Goal: Task Accomplishment & Management: Manage account settings

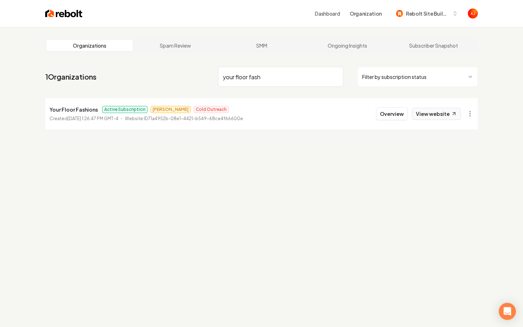
click at [425, 116] on link "View website" at bounding box center [436, 114] width 49 height 12
drag, startPoint x: 277, startPoint y: 81, endPoint x: 175, endPoint y: 79, distance: 101.8
click at [175, 79] on nav "1 Organizations your floor fash Filter by subscription status" at bounding box center [261, 79] width 433 height 31
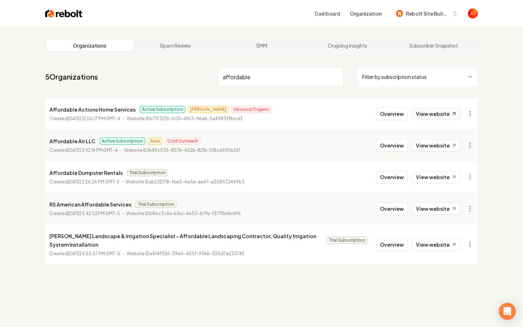
click at [429, 111] on link "View website" at bounding box center [436, 114] width 49 height 12
drag, startPoint x: 262, startPoint y: 78, endPoint x: 177, endPoint y: 78, distance: 85.1
click at [177, 78] on nav "5 Organizations affordable Filter by subscription status" at bounding box center [261, 79] width 433 height 31
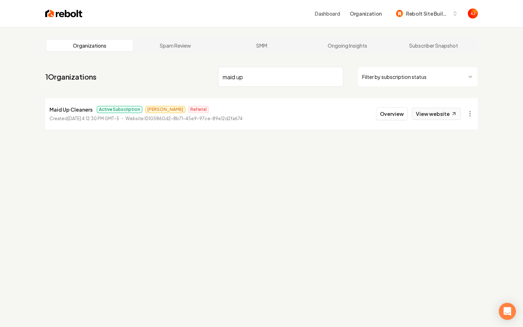
click at [431, 114] on link "View website" at bounding box center [436, 114] width 49 height 12
drag, startPoint x: 251, startPoint y: 75, endPoint x: 186, endPoint y: 74, distance: 64.1
click at [190, 74] on nav "1 Organizations maid up Filter by subscription status" at bounding box center [261, 79] width 433 height 31
type input "ruby"
click at [431, 110] on link "View website" at bounding box center [436, 114] width 49 height 12
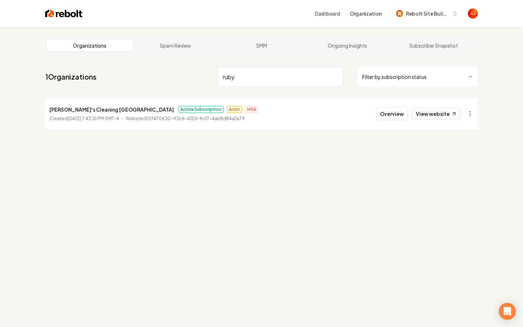
click at [438, 116] on link "View website" at bounding box center [436, 114] width 49 height 12
drag, startPoint x: 205, startPoint y: 81, endPoint x: 198, endPoint y: 79, distance: 7.7
click at [198, 79] on nav "1 Organizations ruby Filter by subscription status" at bounding box center [261, 79] width 433 height 31
type input "new look"
click at [392, 117] on button "Overview" at bounding box center [392, 113] width 32 height 13
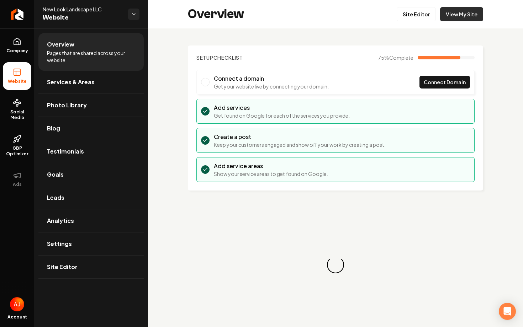
click at [464, 20] on link "View My Site" at bounding box center [461, 14] width 43 height 14
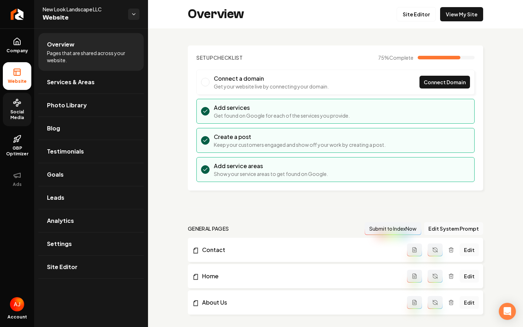
click at [20, 119] on span "Social Media" at bounding box center [17, 114] width 28 height 11
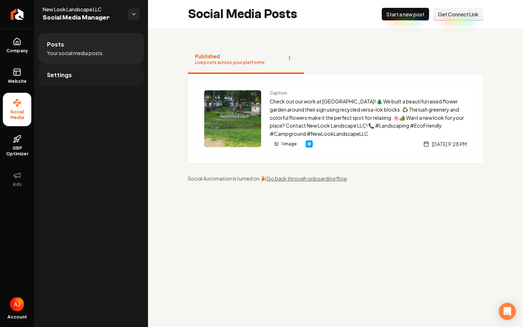
click at [83, 78] on link "Settings" at bounding box center [90, 75] width 105 height 23
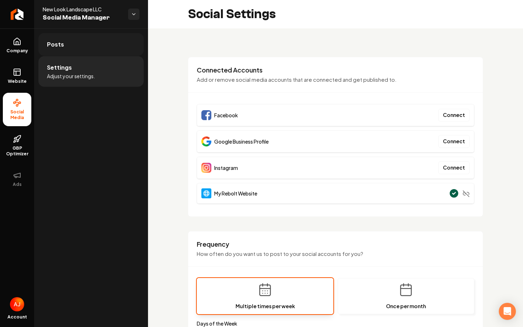
click at [83, 47] on link "Posts" at bounding box center [90, 44] width 105 height 23
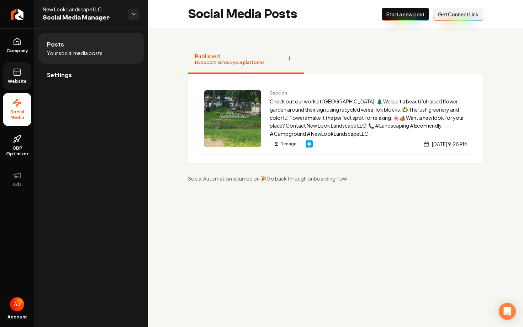
click at [13, 76] on icon at bounding box center [17, 72] width 9 height 9
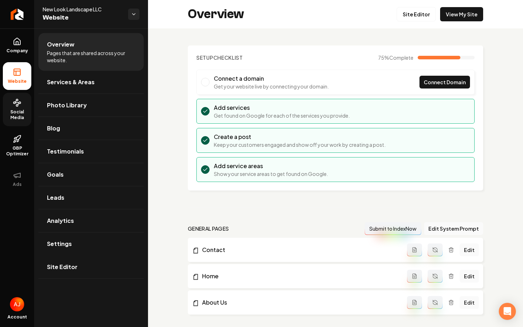
click at [18, 107] on icon at bounding box center [17, 103] width 9 height 9
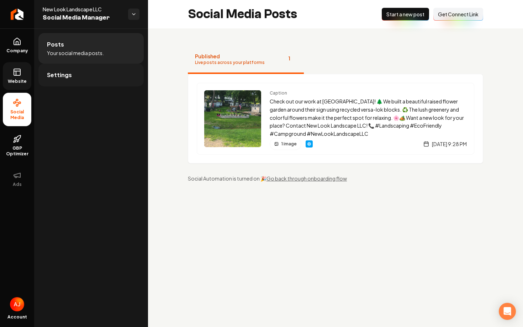
click at [73, 74] on link "Settings" at bounding box center [90, 75] width 105 height 23
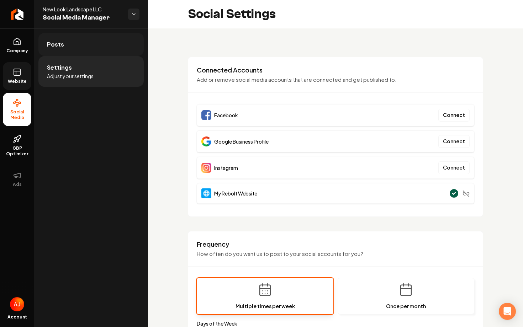
click at [83, 43] on link "Posts" at bounding box center [90, 44] width 105 height 23
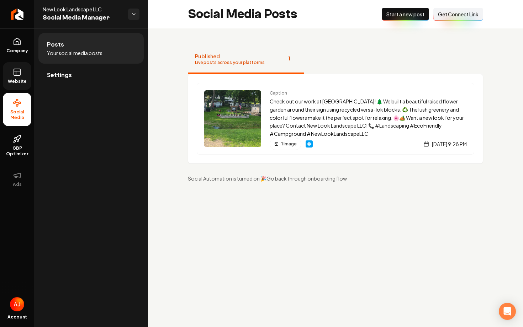
click at [445, 16] on span "Get Connect Link" at bounding box center [458, 14] width 41 height 7
click at [94, 85] on link "Settings" at bounding box center [90, 75] width 105 height 23
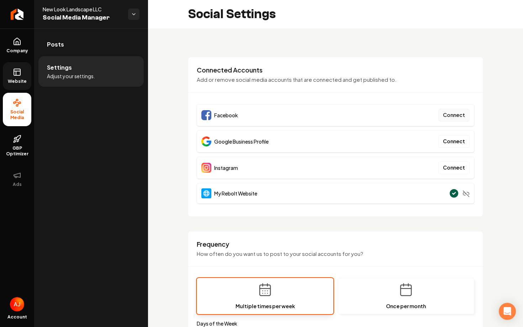
click at [461, 115] on button "Connect" at bounding box center [453, 115] width 31 height 13
click at [0, 0] on div "**********" at bounding box center [261, 163] width 523 height 327
click at [83, 48] on link "Posts" at bounding box center [90, 44] width 105 height 23
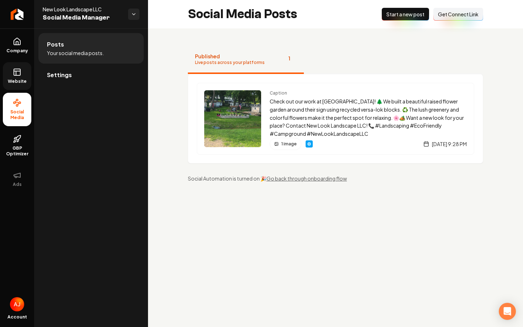
click at [453, 16] on span "Get Connect Link" at bounding box center [458, 14] width 41 height 7
click at [110, 68] on link "Settings" at bounding box center [90, 75] width 105 height 23
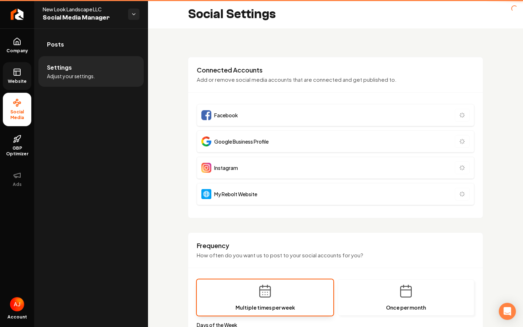
type input "**********"
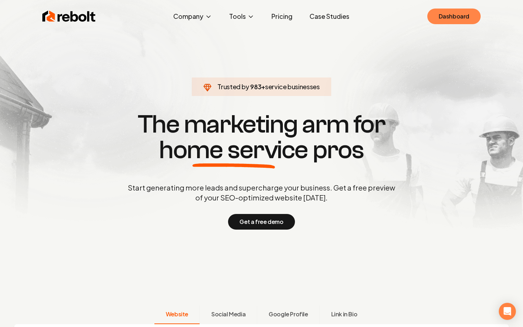
click at [443, 15] on link "Dashboard" at bounding box center [453, 17] width 53 height 16
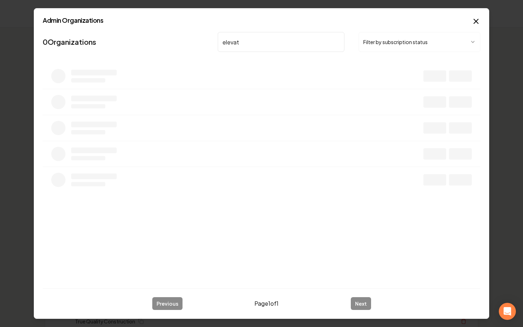
type input "elevate"
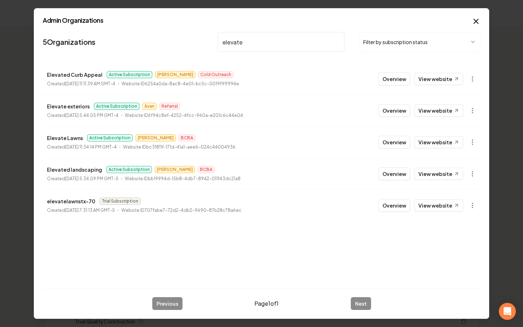
click at [385, 113] on button "Overview" at bounding box center [395, 110] width 32 height 13
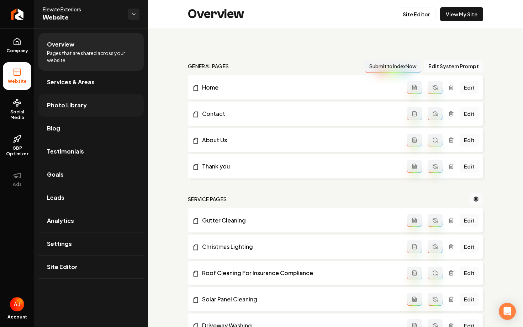
click at [66, 113] on link "Photo Library" at bounding box center [90, 105] width 105 height 23
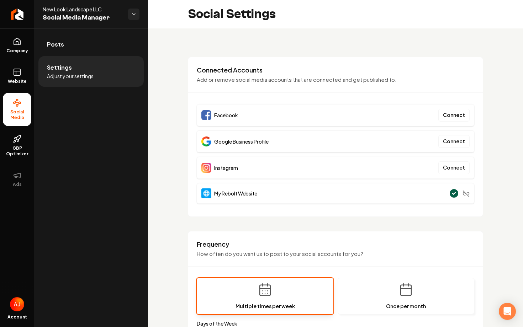
click at [373, 118] on div "Facebook Connect" at bounding box center [336, 115] width 278 height 22
click at [318, 105] on div "Facebook Connect" at bounding box center [336, 115] width 278 height 22
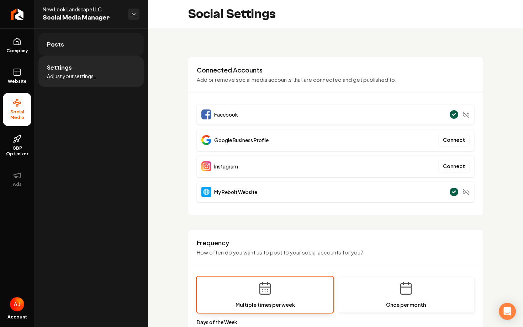
click at [91, 43] on link "Posts" at bounding box center [90, 44] width 105 height 23
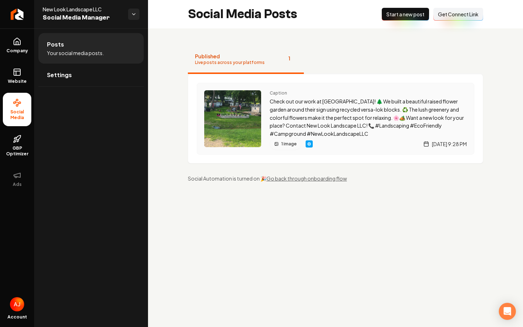
click at [229, 127] on img "Main content area" at bounding box center [232, 118] width 57 height 57
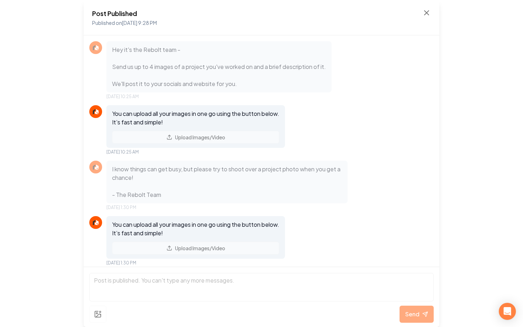
scroll to position [378, 0]
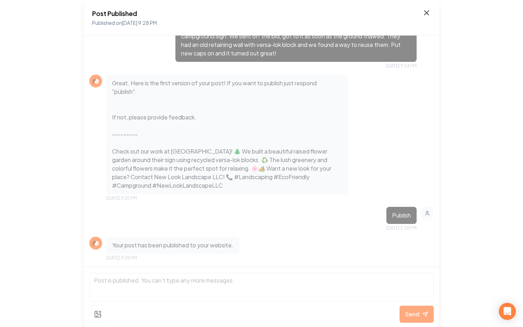
click at [425, 15] on icon at bounding box center [426, 13] width 9 height 9
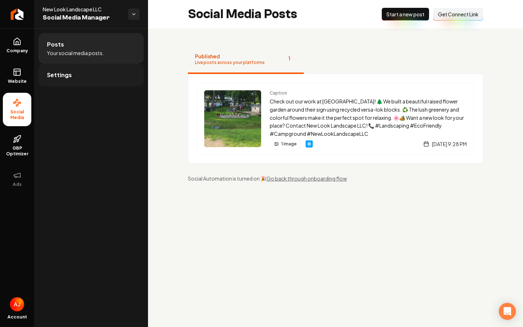
click at [80, 76] on link "Settings" at bounding box center [90, 75] width 105 height 23
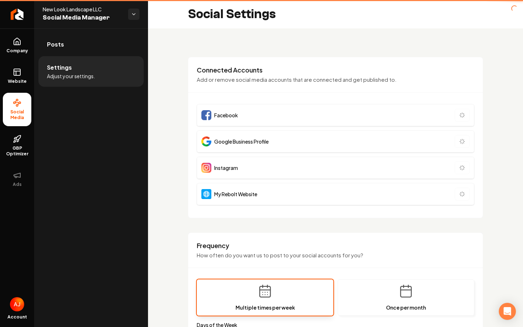
type input "**********"
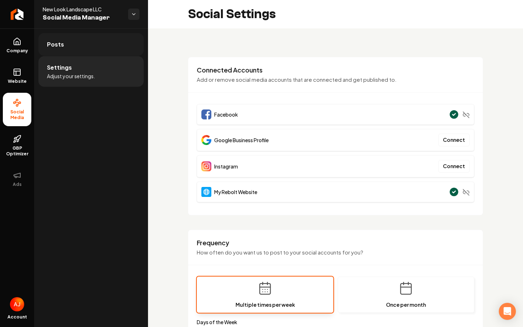
click at [83, 52] on link "Posts" at bounding box center [90, 44] width 105 height 23
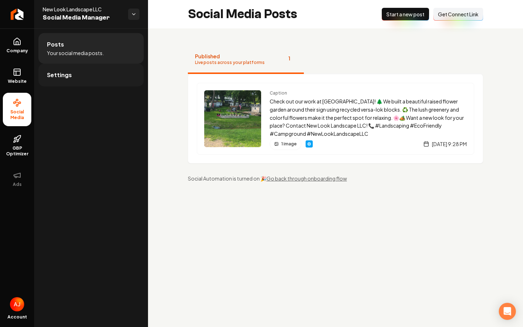
click at [82, 81] on link "Settings" at bounding box center [90, 75] width 105 height 23
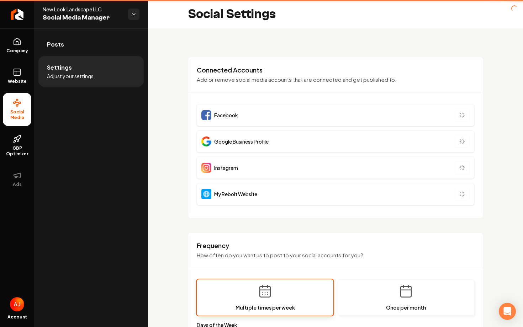
type input "**********"
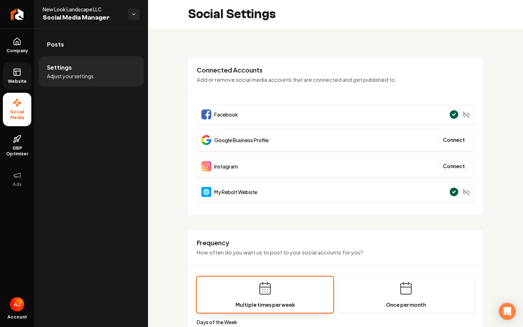
click at [21, 70] on icon at bounding box center [17, 72] width 9 height 9
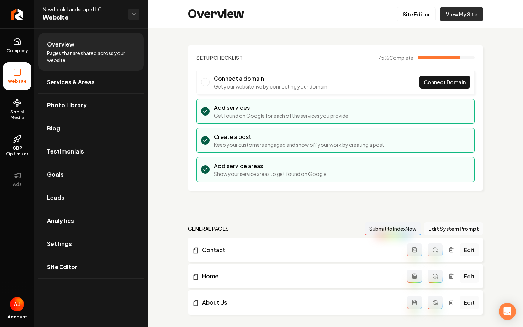
click at [462, 20] on link "View My Site" at bounding box center [461, 14] width 43 height 14
click at [69, 244] on span "Settings" at bounding box center [59, 244] width 25 height 9
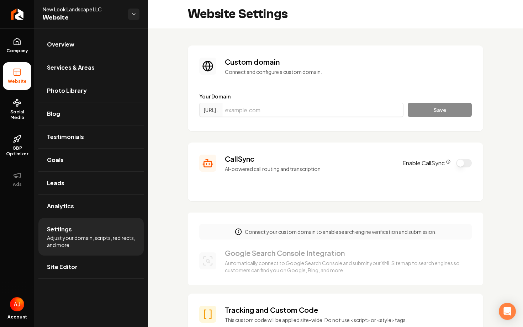
scroll to position [43, 0]
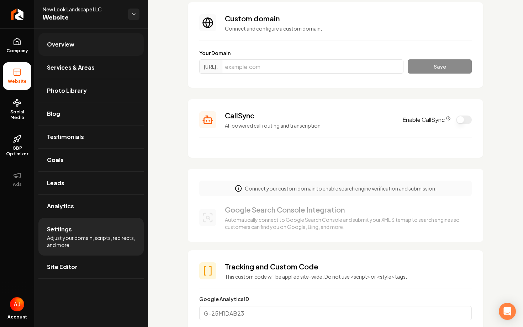
click at [68, 50] on link "Overview" at bounding box center [90, 44] width 105 height 23
